Goal: Task Accomplishment & Management: Manage account settings

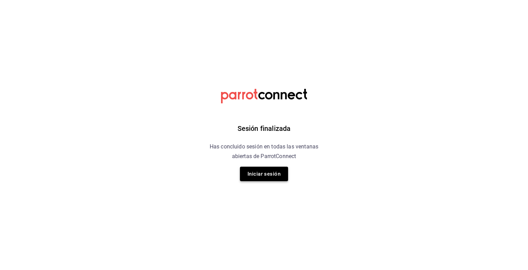
click at [277, 177] on button "Iniciar sesión" at bounding box center [264, 173] width 48 height 14
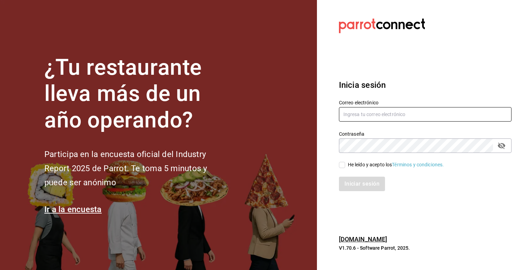
type input "[EMAIL_ADDRESS][DOMAIN_NAME]"
click at [342, 166] on input "He leído y acepto los Términos y condiciones." at bounding box center [342, 165] width 6 height 6
checkbox input "true"
click at [351, 183] on button "Iniciar sesión" at bounding box center [362, 183] width 47 height 14
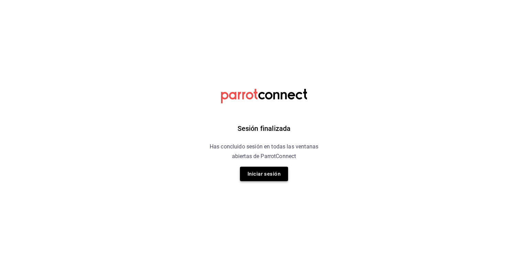
click at [254, 174] on button "Iniciar sesión" at bounding box center [264, 173] width 48 height 14
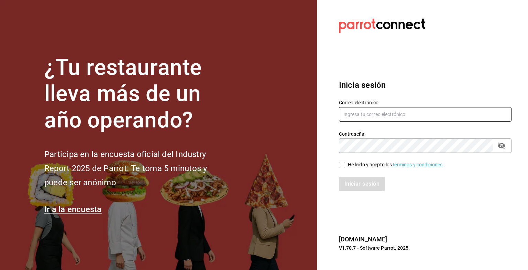
type input "[EMAIL_ADDRESS][DOMAIN_NAME]"
click at [344, 165] on input "He leído y acepto los Términos y condiciones." at bounding box center [342, 165] width 6 height 6
checkbox input "true"
click at [358, 177] on button "Iniciar sesión" at bounding box center [362, 183] width 47 height 14
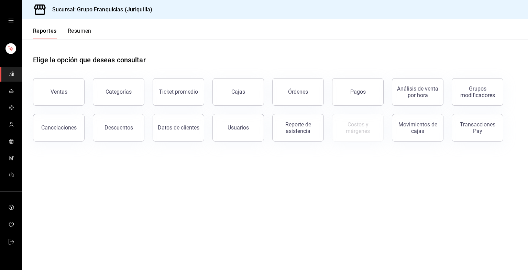
click at [73, 30] on button "Resumen" at bounding box center [80, 34] width 24 height 12
